Goal: Information Seeking & Learning: Find specific page/section

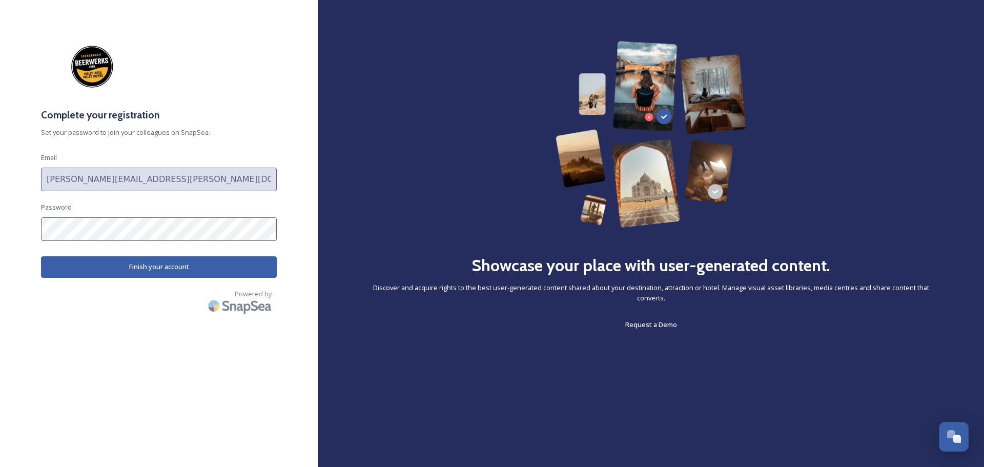
click at [99, 271] on button "Finish your account" at bounding box center [159, 266] width 236 height 21
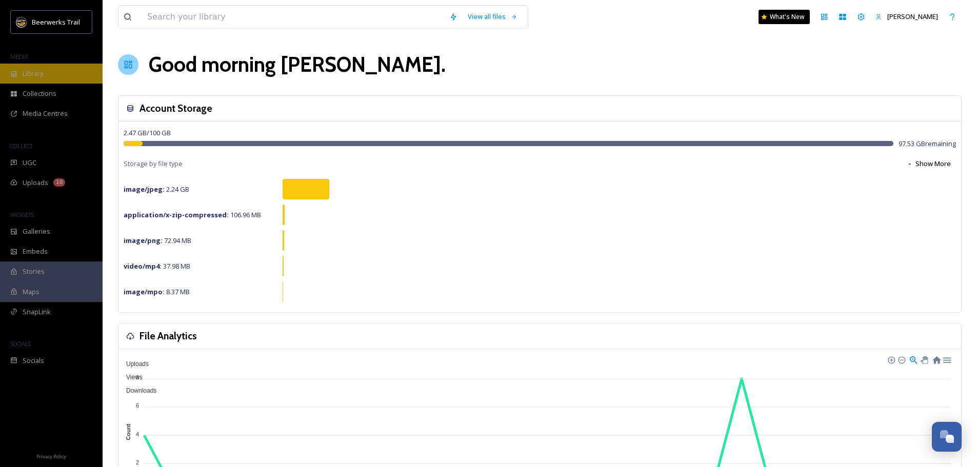
click at [54, 74] on div "Library" at bounding box center [51, 74] width 103 height 20
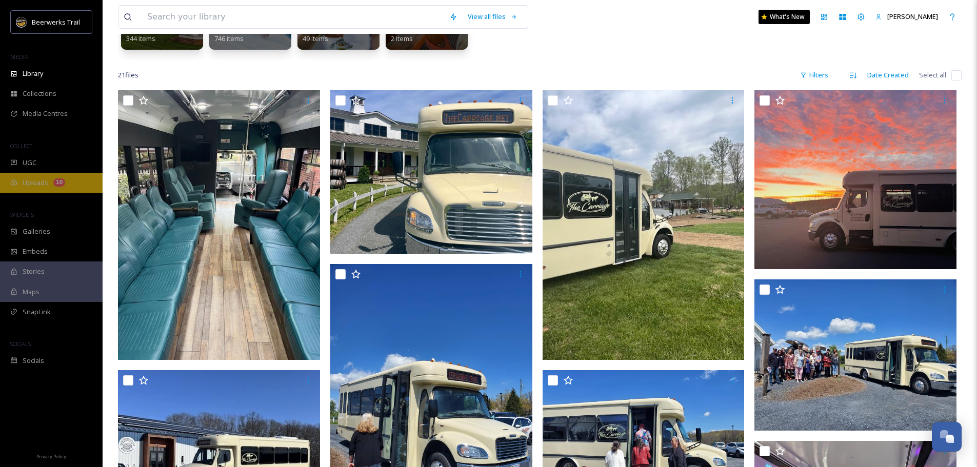
scroll to position [154, 0]
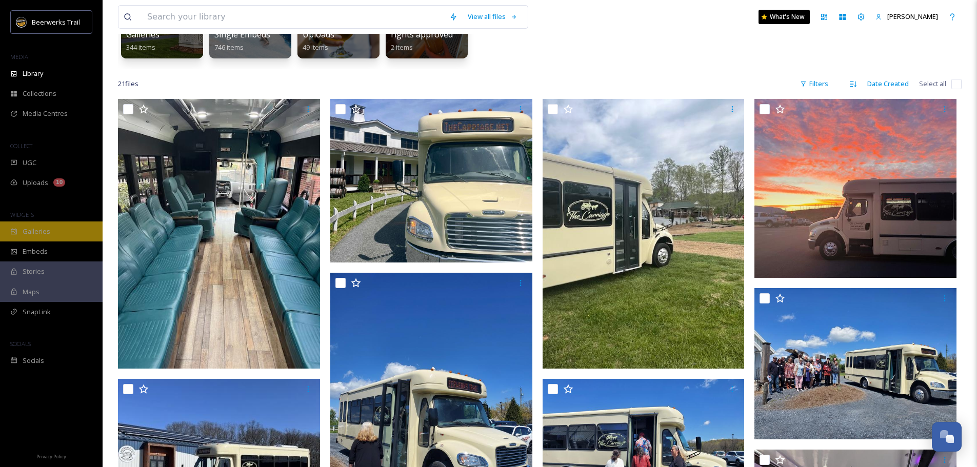
click at [47, 235] on span "Galleries" at bounding box center [37, 232] width 28 height 10
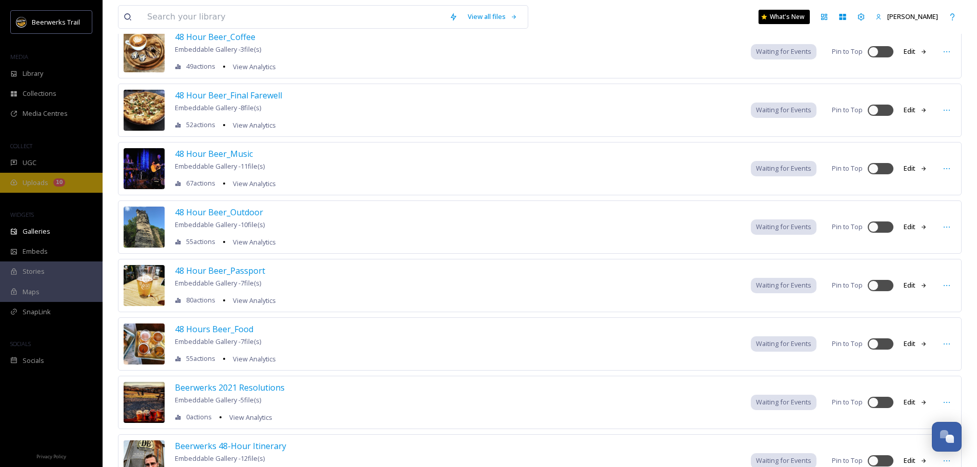
scroll to position [51, 0]
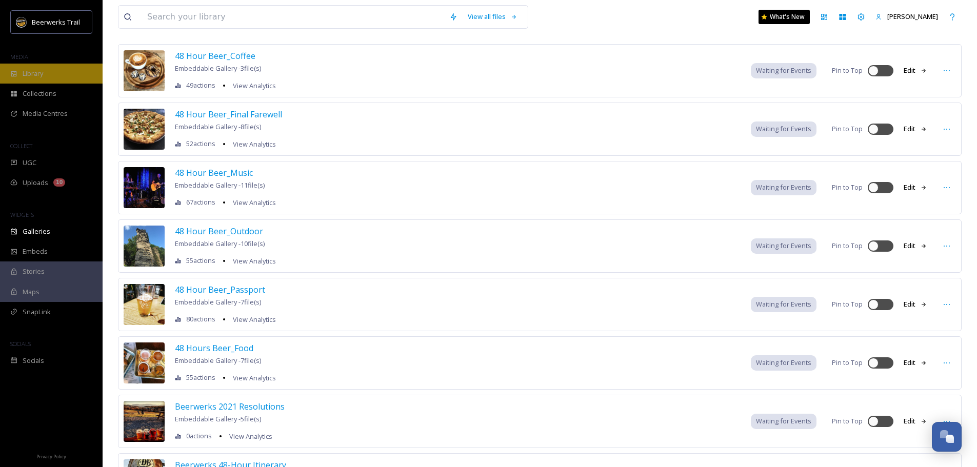
click at [29, 78] on span "Library" at bounding box center [33, 74] width 21 height 10
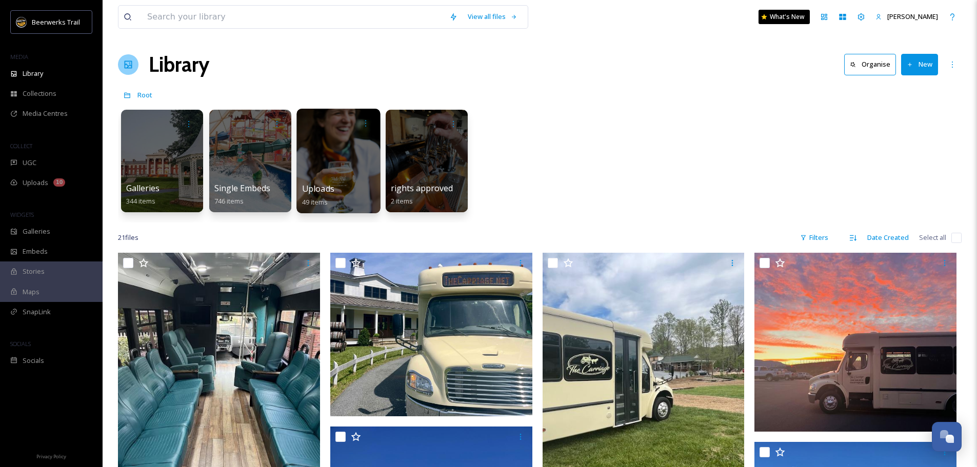
click at [336, 139] on div at bounding box center [338, 161] width 84 height 105
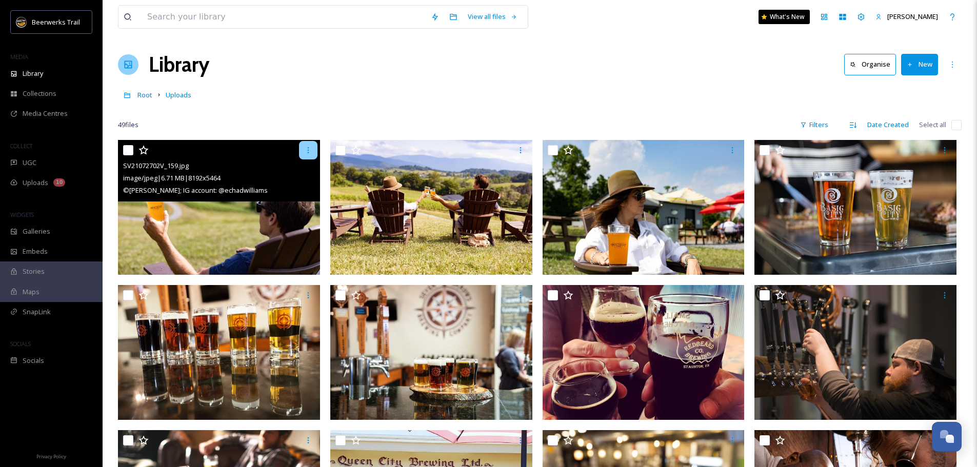
click at [312, 154] on div at bounding box center [308, 150] width 18 height 18
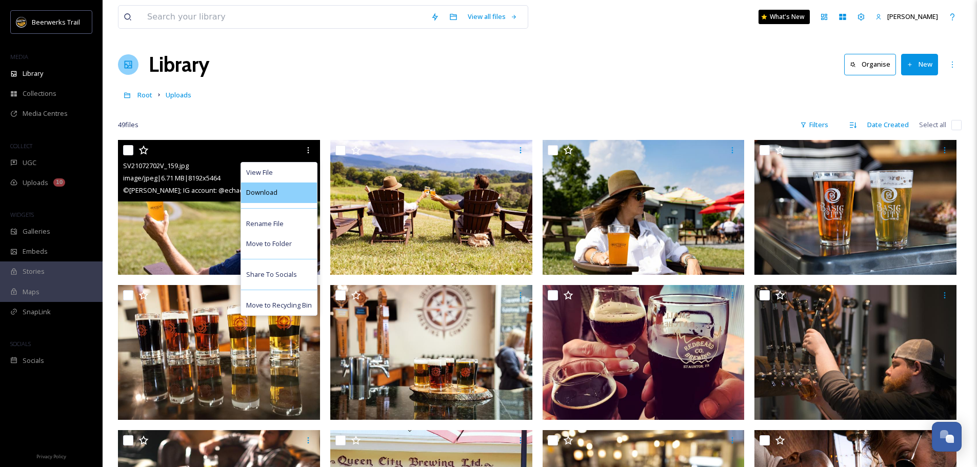
click at [293, 192] on div "Download" at bounding box center [279, 193] width 76 height 20
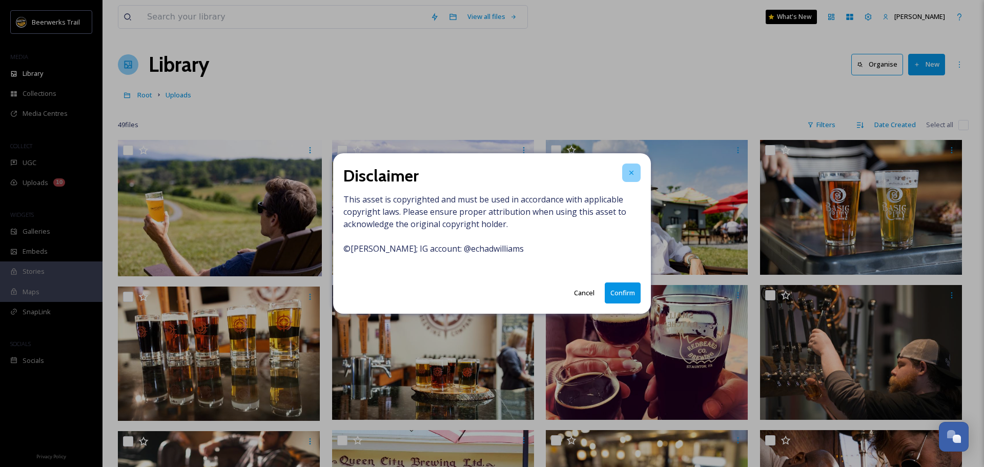
click at [630, 171] on icon at bounding box center [632, 173] width 4 height 4
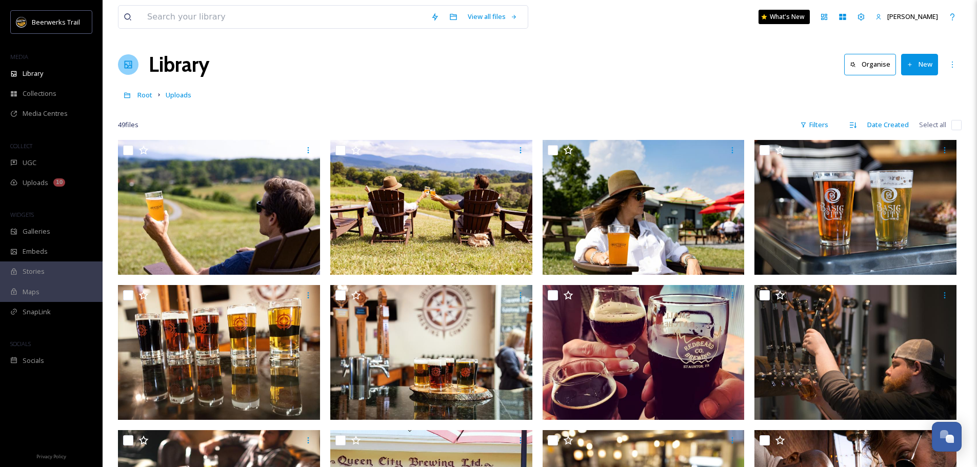
drag, startPoint x: 177, startPoint y: 96, endPoint x: 255, endPoint y: 97, distance: 77.9
click at [177, 95] on span "Uploads" at bounding box center [179, 94] width 26 height 9
click at [140, 94] on span "Root" at bounding box center [144, 94] width 15 height 9
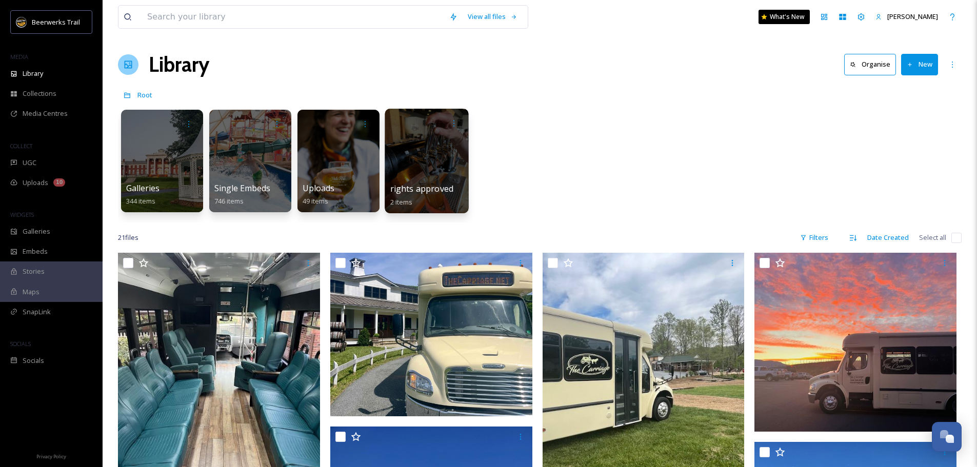
click at [437, 189] on span "rights approved" at bounding box center [421, 188] width 63 height 11
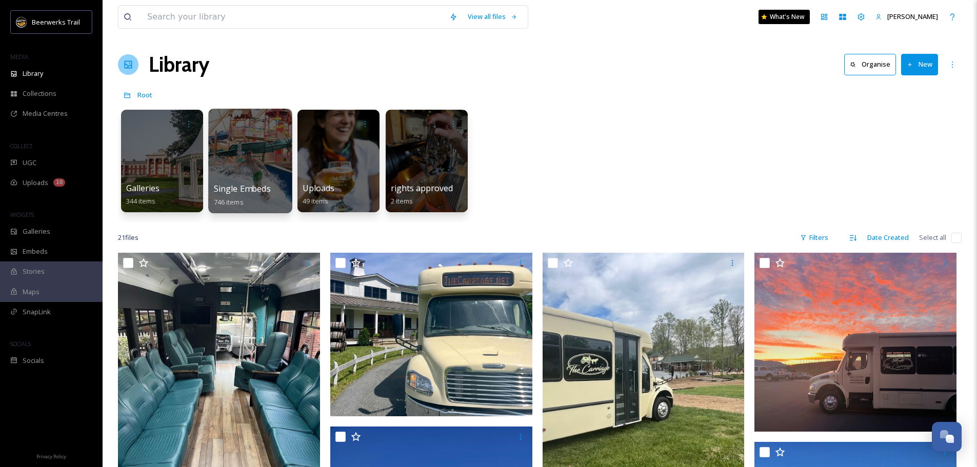
click at [268, 143] on div at bounding box center [250, 161] width 84 height 105
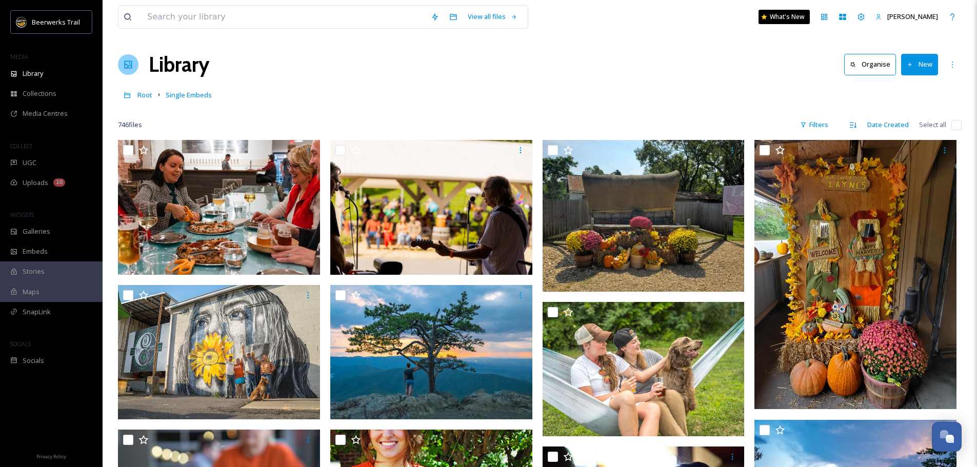
scroll to position [51, 0]
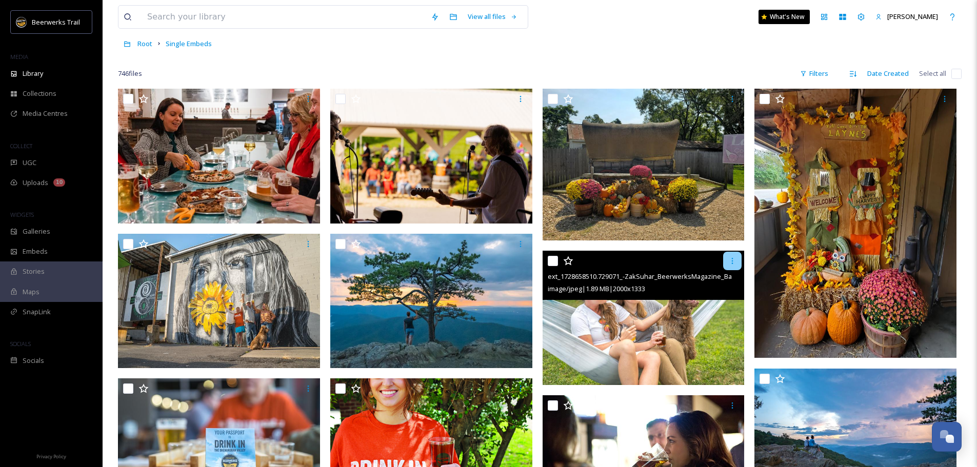
click at [727, 263] on div at bounding box center [732, 261] width 18 height 18
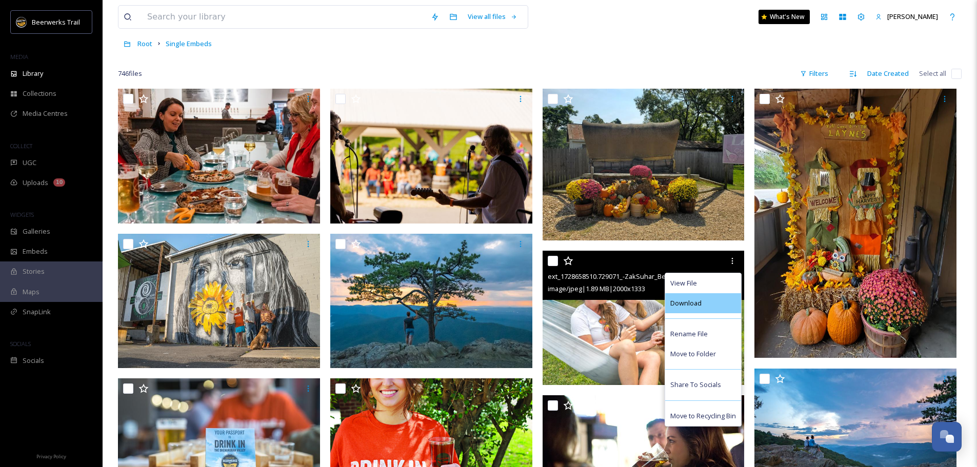
click at [701, 306] on div "Download" at bounding box center [703, 303] width 76 height 20
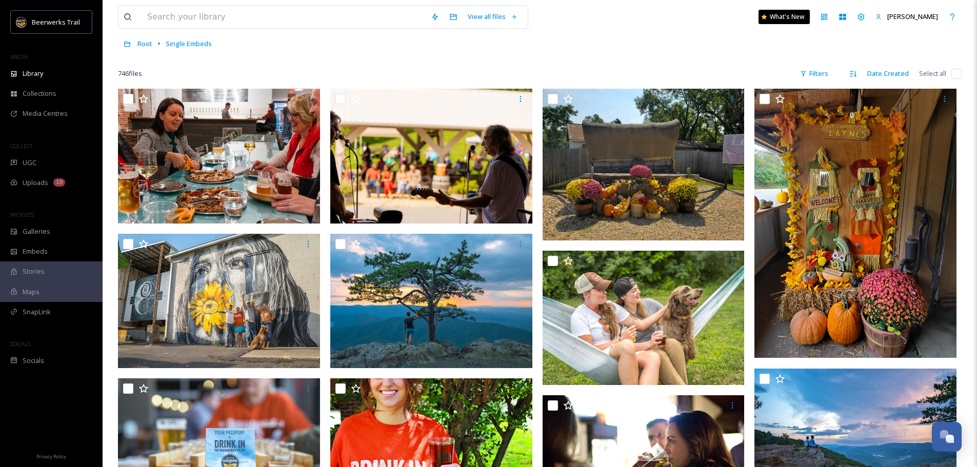
click at [600, 51] on div "Root Single Embeds" at bounding box center [539, 43] width 843 height 19
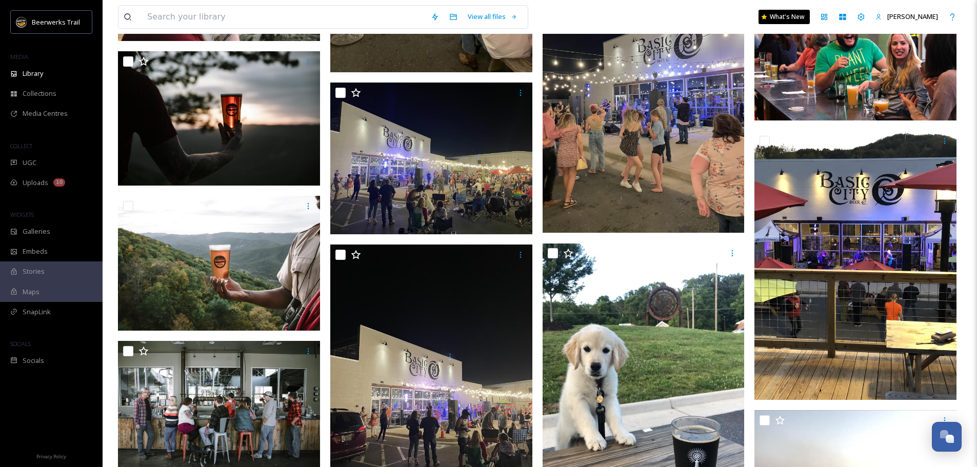
scroll to position [5794, 0]
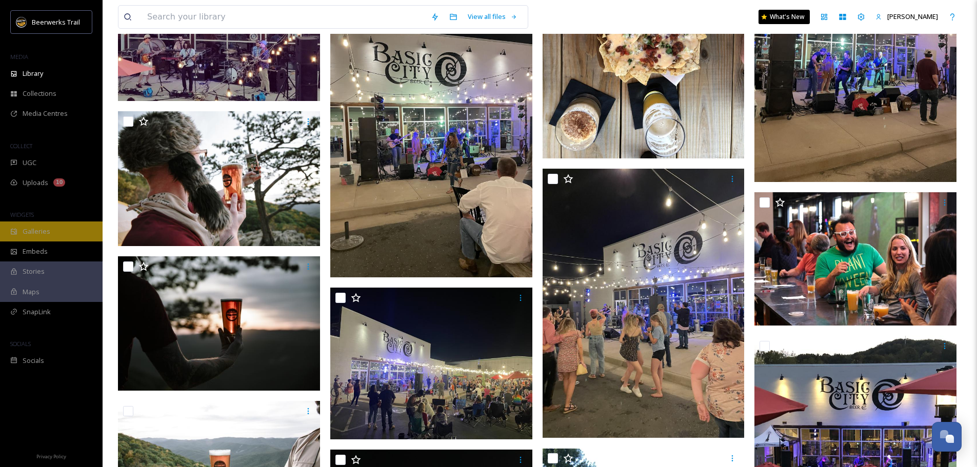
click at [35, 234] on span "Galleries" at bounding box center [37, 232] width 28 height 10
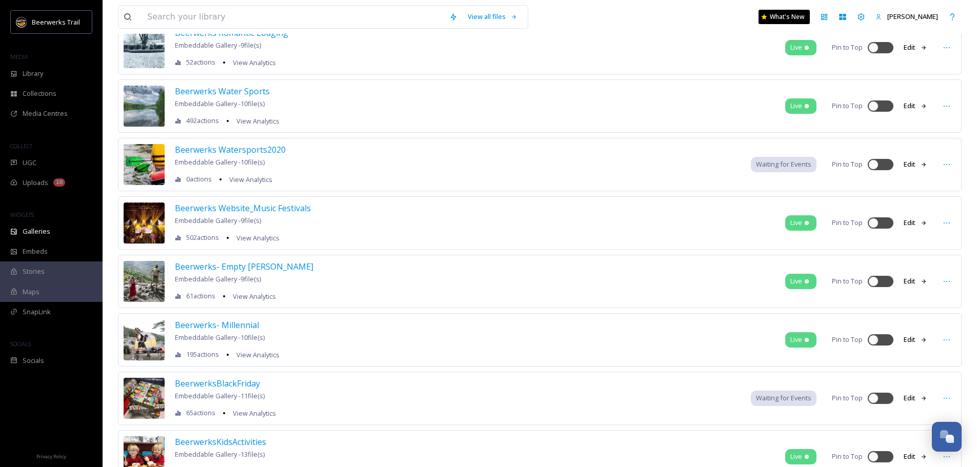
scroll to position [1436, 0]
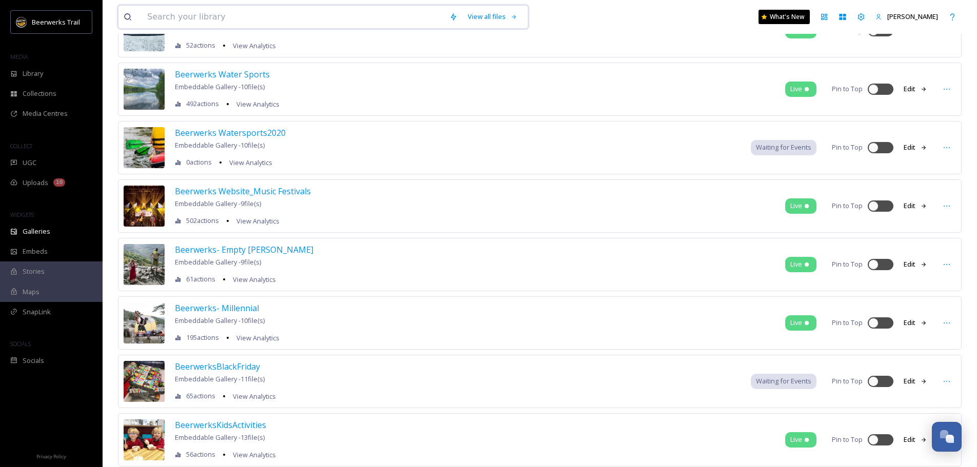
click at [254, 16] on input at bounding box center [293, 17] width 302 height 23
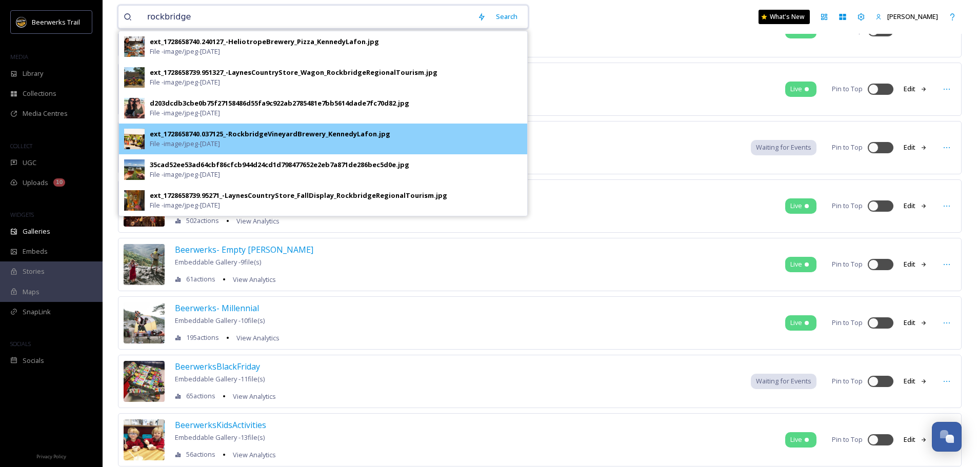
type input "rockbridge"
click at [142, 134] on img at bounding box center [134, 139] width 21 height 21
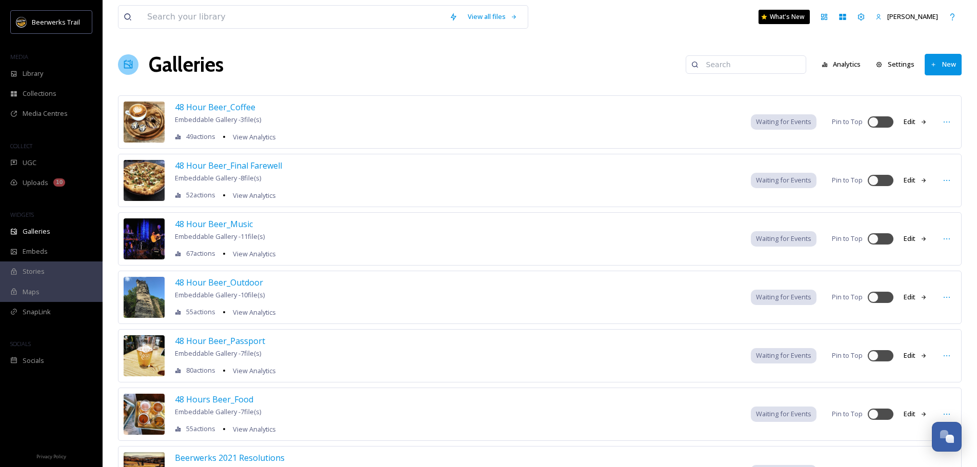
drag, startPoint x: 248, startPoint y: 30, endPoint x: 253, endPoint y: 16, distance: 14.3
click at [248, 30] on div "View all files What's New [PERSON_NAME]" at bounding box center [539, 17] width 843 height 34
click at [253, 16] on input at bounding box center [293, 17] width 302 height 23
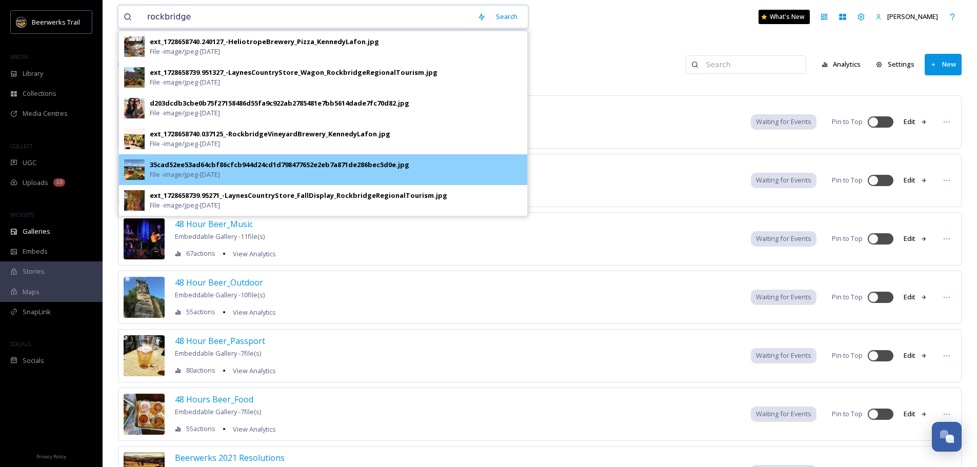
type input "rockbridge"
click at [258, 174] on div "35cad52ee53ad64cbf86cfcb944d24cd1d798477652e2eb7a871de286bec5d0e.jpg File - ima…" at bounding box center [336, 169] width 372 height 19
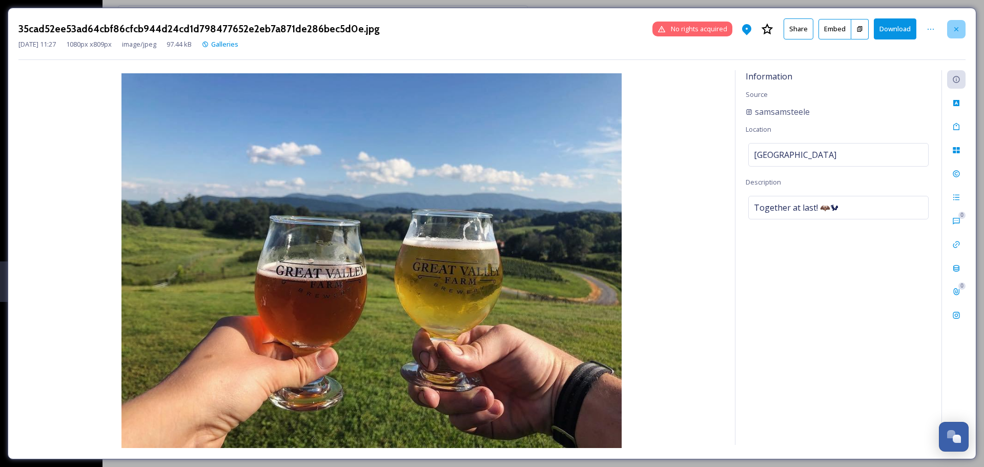
click at [954, 31] on icon at bounding box center [957, 29] width 8 height 8
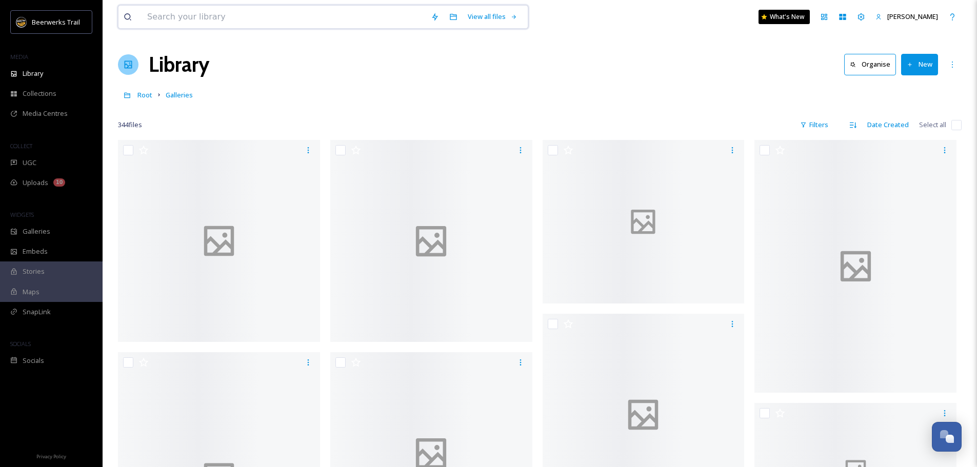
click at [287, 12] on input at bounding box center [284, 17] width 284 height 23
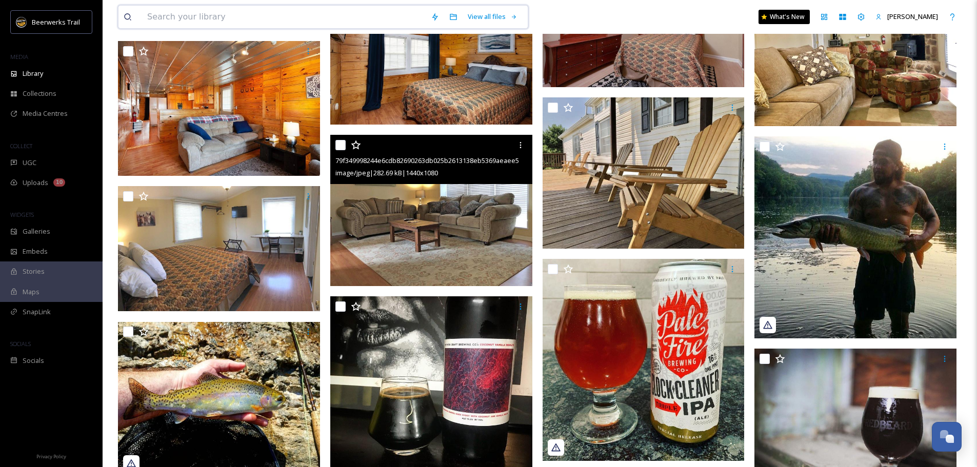
scroll to position [718, 0]
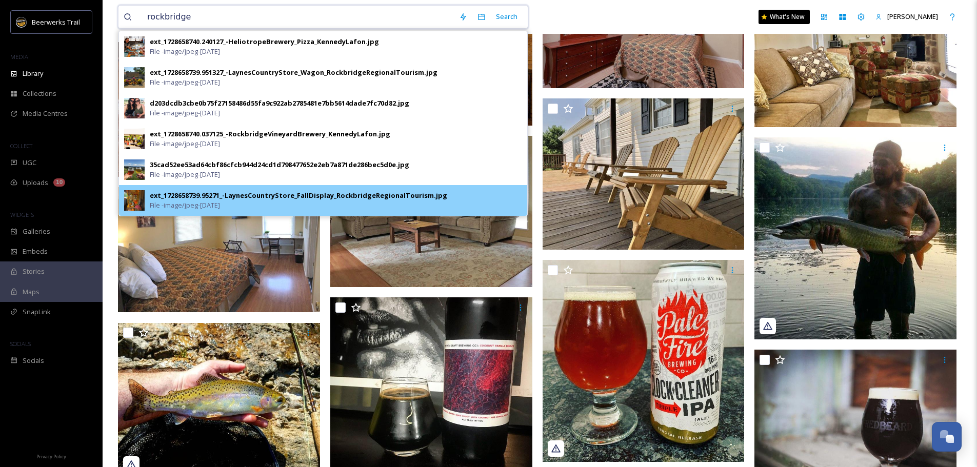
type input "rockbridge"
click at [240, 200] on div "ext_1728658739.95271_-LaynesCountryStore_FallDisplay_RockbridgeRegionalTourism.…" at bounding box center [298, 196] width 297 height 10
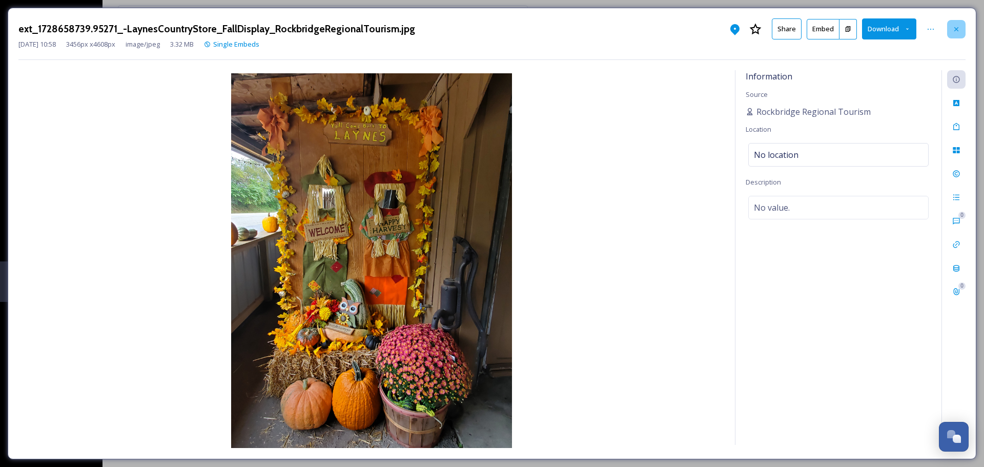
click at [950, 28] on div at bounding box center [957, 29] width 18 height 18
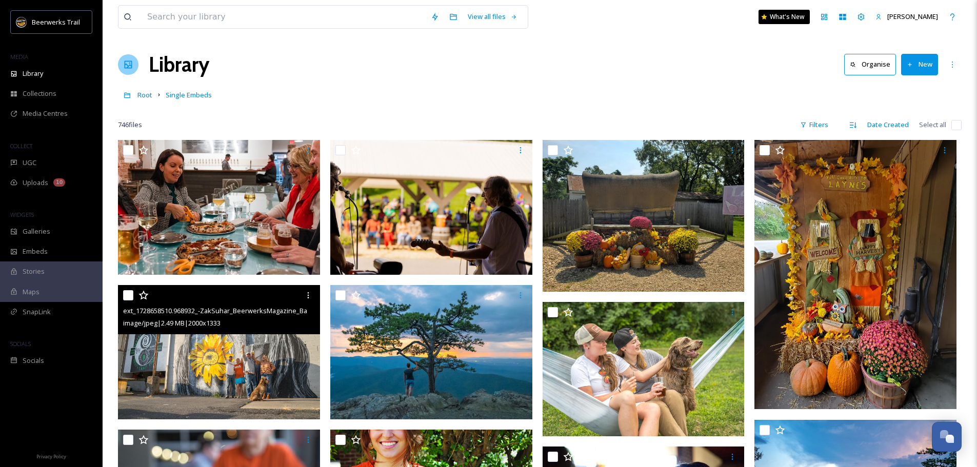
click at [231, 351] on img at bounding box center [219, 352] width 202 height 135
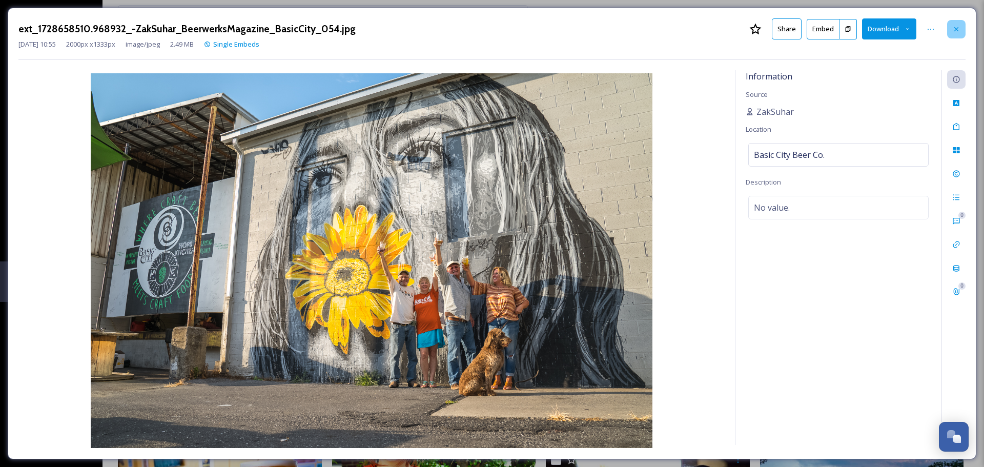
click at [960, 31] on icon at bounding box center [957, 29] width 8 height 8
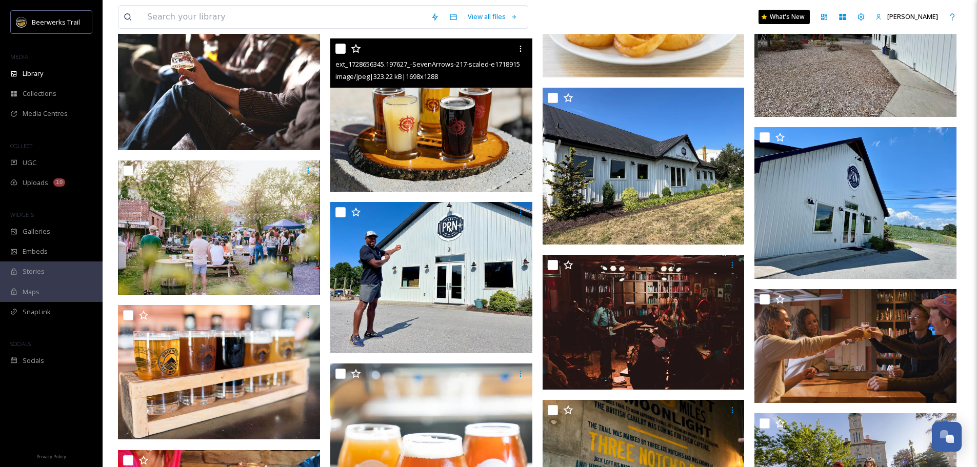
scroll to position [4153, 0]
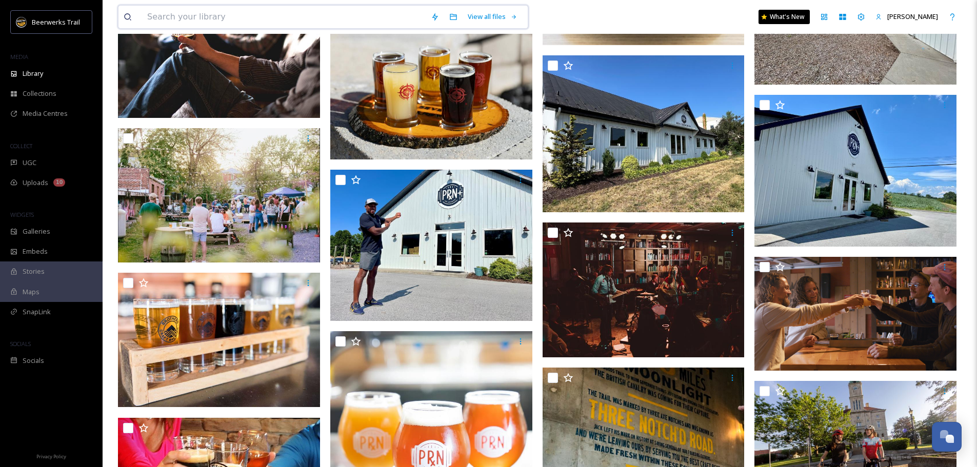
click at [344, 8] on input at bounding box center [284, 17] width 284 height 23
type input "fall"
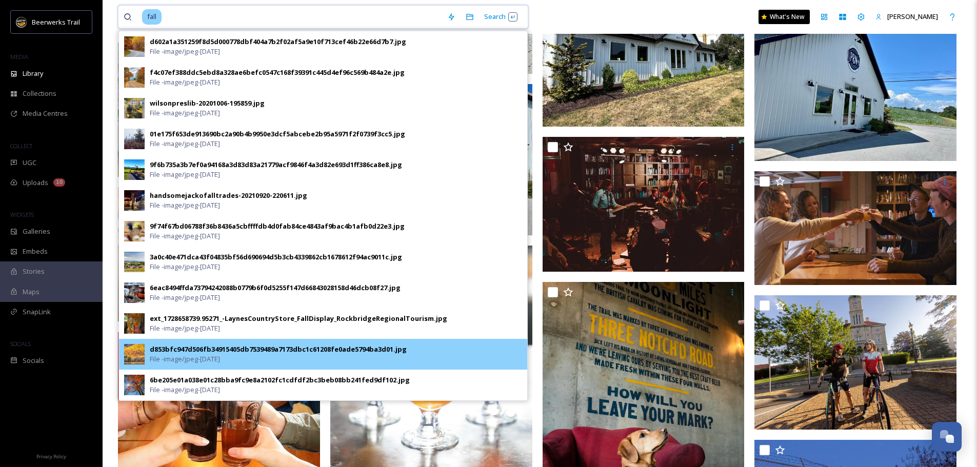
scroll to position [4256, 0]
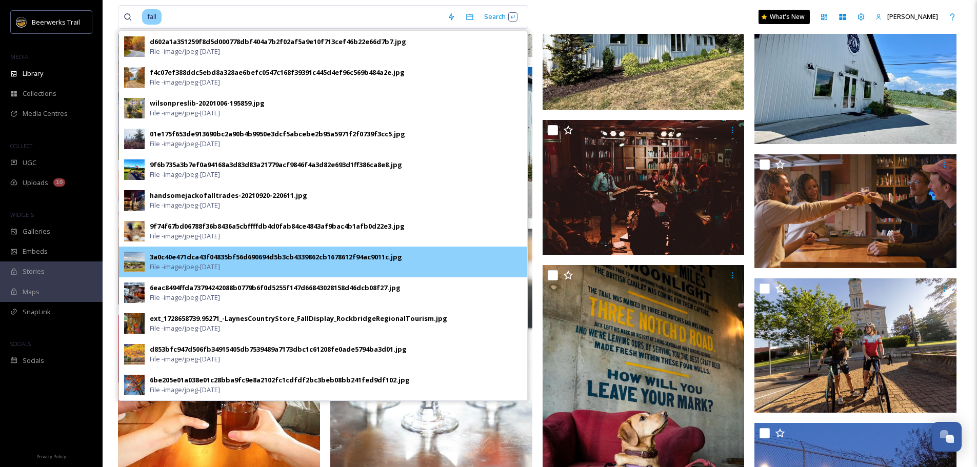
click at [193, 271] on span "File - image/jpeg - [DATE]" at bounding box center [185, 267] width 70 height 10
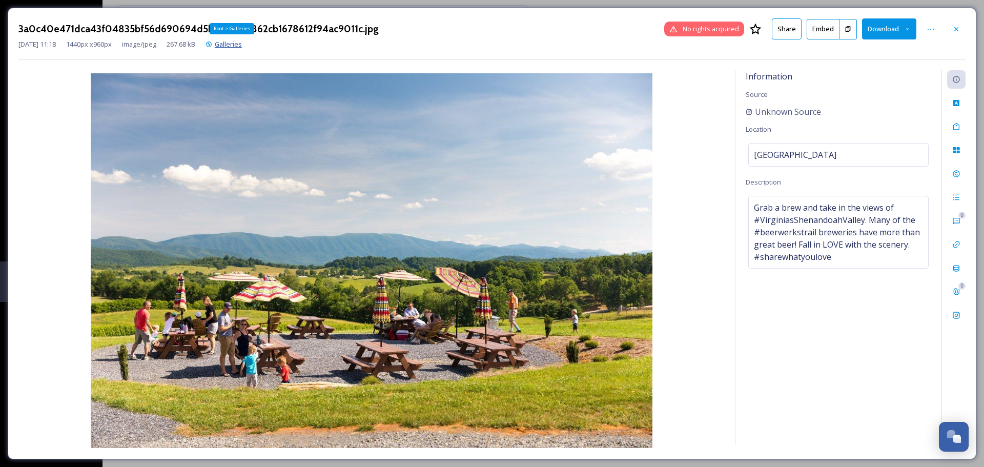
click at [240, 43] on span "Galleries" at bounding box center [228, 43] width 27 height 9
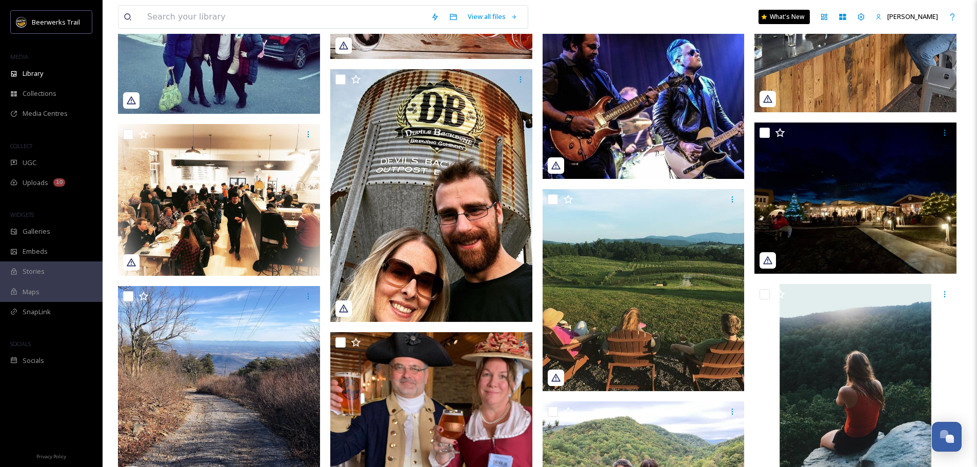
scroll to position [5230, 0]
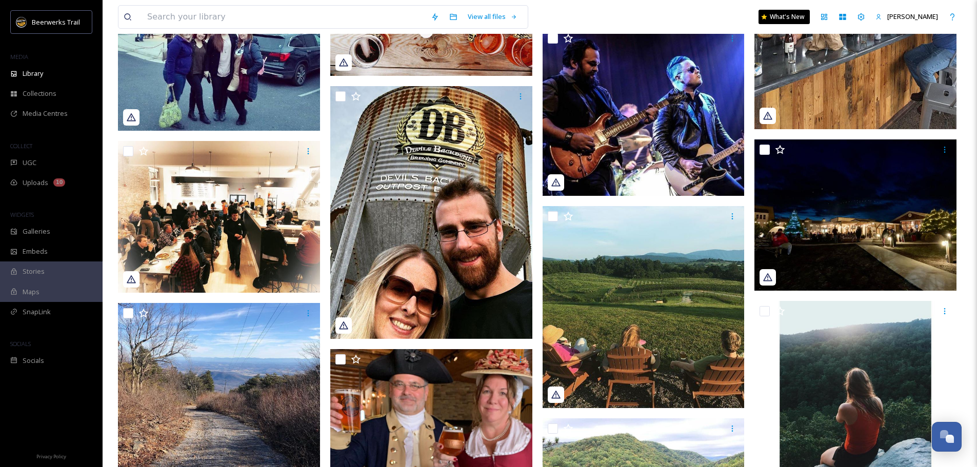
click at [289, 4] on div "View all files What's New [PERSON_NAME]" at bounding box center [539, 17] width 843 height 34
click at [280, 11] on input at bounding box center [284, 17] width 284 height 23
type input "logo"
click at [47, 232] on span "Galleries" at bounding box center [37, 232] width 28 height 10
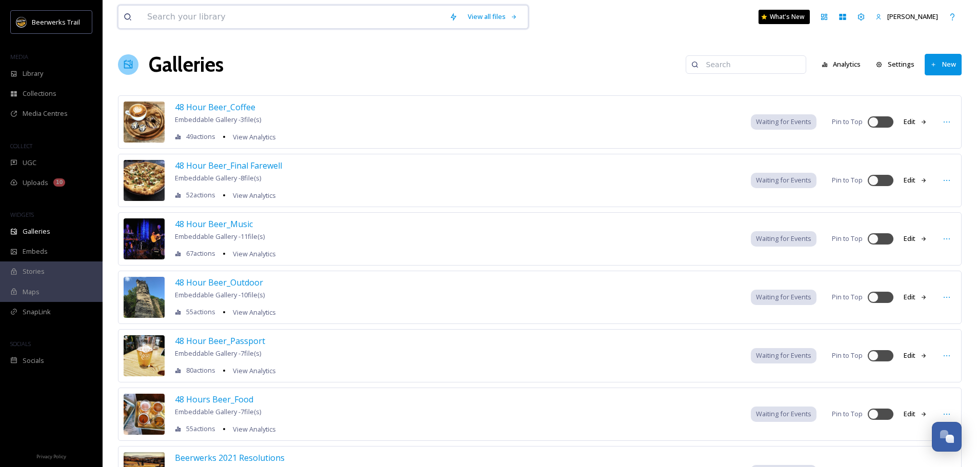
click at [177, 11] on input at bounding box center [293, 17] width 302 height 23
type input "beerwerks logo"
